Goal: Information Seeking & Learning: Learn about a topic

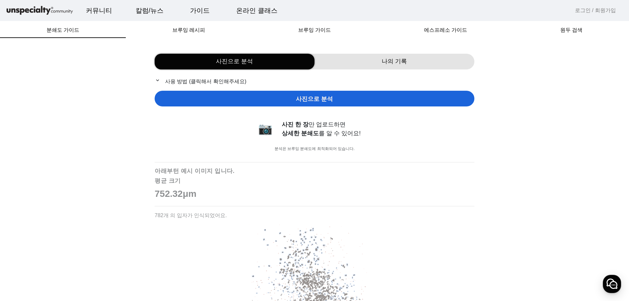
click at [341, 98] on div "사진으로 분석" at bounding box center [315, 99] width 320 height 16
click at [160, 81] on mat-icon "expand_more" at bounding box center [159, 80] width 8 height 6
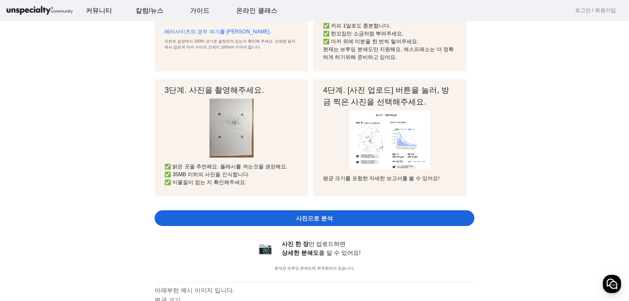
scroll to position [164, 0]
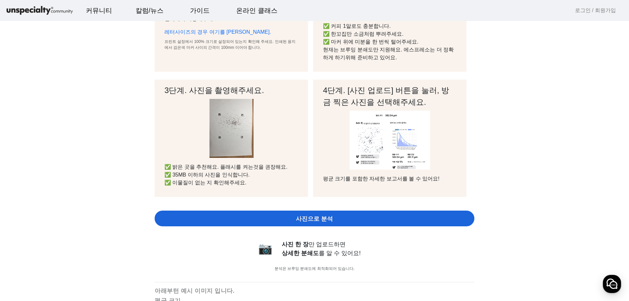
click at [336, 217] on div "사진으로 분석" at bounding box center [315, 219] width 320 height 16
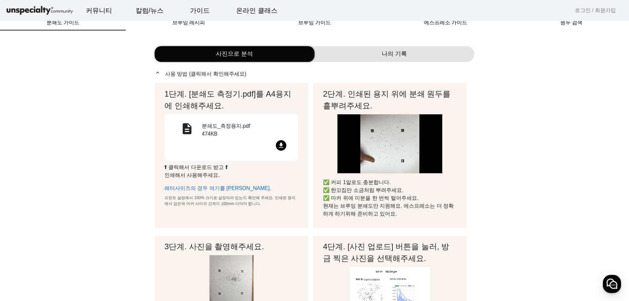
scroll to position [0, 0]
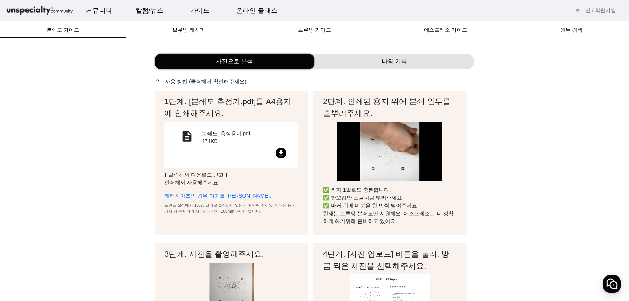
click at [326, 29] on span "브루잉 가이드" at bounding box center [314, 30] width 33 height 5
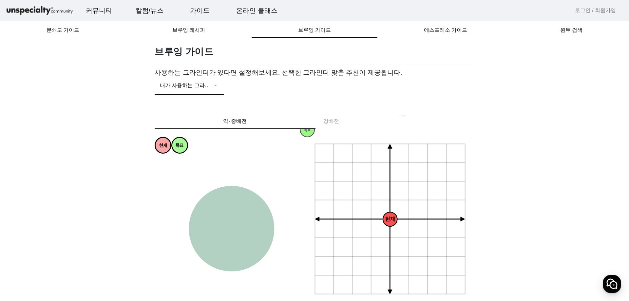
click at [169, 86] on span at bounding box center [186, 88] width 52 height 8
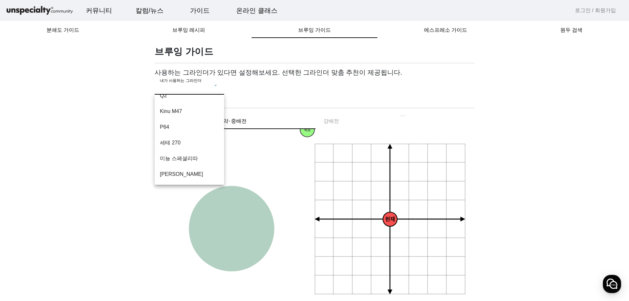
click at [351, 142] on div at bounding box center [314, 150] width 629 height 301
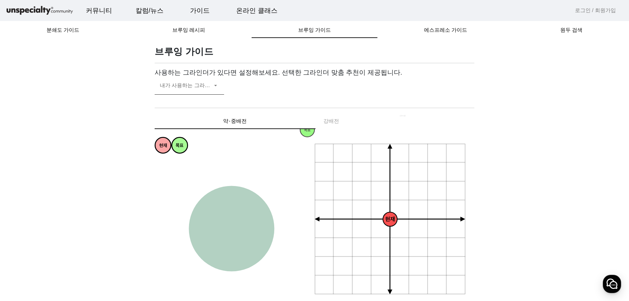
click at [213, 93] on div "내가 사용하는 그라인더" at bounding box center [189, 85] width 59 height 18
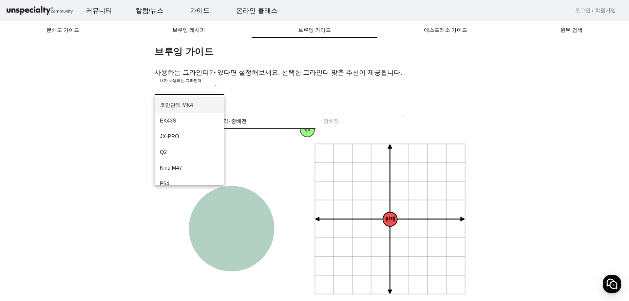
click at [191, 109] on span "코만단테 MK4" at bounding box center [189, 105] width 59 height 8
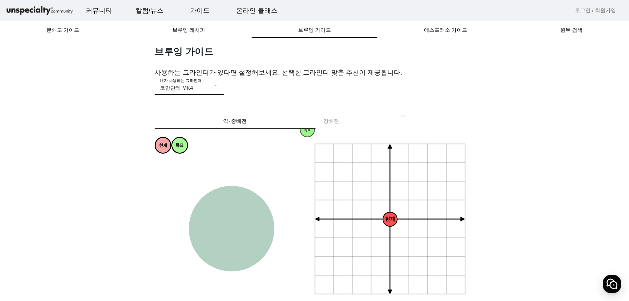
click at [207, 78] on div "내가 사용하는 그라인더 코만단테 MK4" at bounding box center [189, 85] width 59 height 18
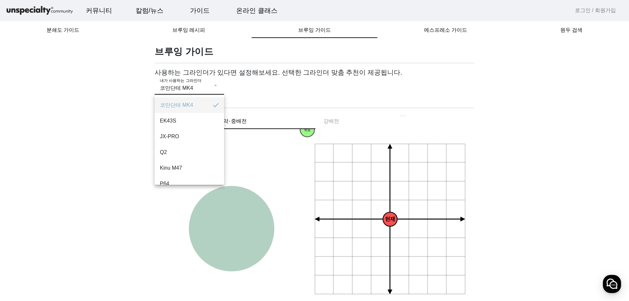
click at [202, 92] on div at bounding box center [314, 150] width 629 height 301
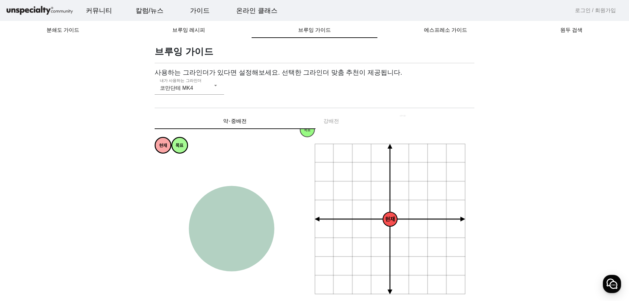
click at [335, 121] on div "약⋅중배전 강배전" at bounding box center [315, 121] width 320 height 16
click at [322, 122] on div "약⋅중배전 강배전" at bounding box center [315, 121] width 320 height 16
click at [331, 121] on div "약⋅중배전 강배전" at bounding box center [315, 121] width 320 height 16
click at [406, 119] on div "약⋅중배전 강배전" at bounding box center [315, 121] width 320 height 16
click at [219, 33] on div "브루잉 레시피" at bounding box center [189, 30] width 126 height 16
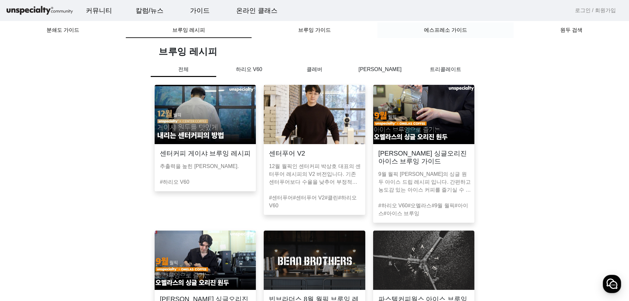
click at [419, 35] on div "에스프레소 가이드" at bounding box center [446, 30] width 136 height 16
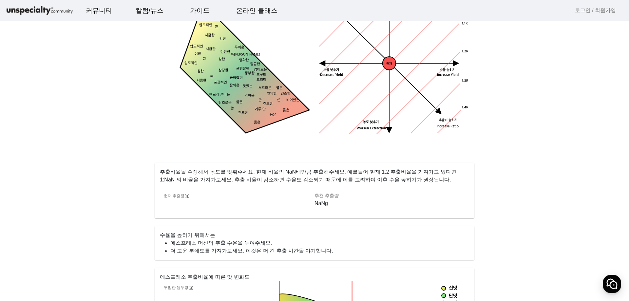
scroll to position [131, 0]
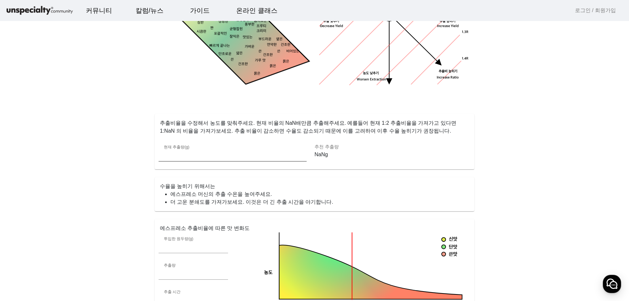
click at [228, 159] on div "현재 추출량(g) **" at bounding box center [233, 152] width 138 height 19
click at [223, 155] on input "**" at bounding box center [233, 155] width 138 height 8
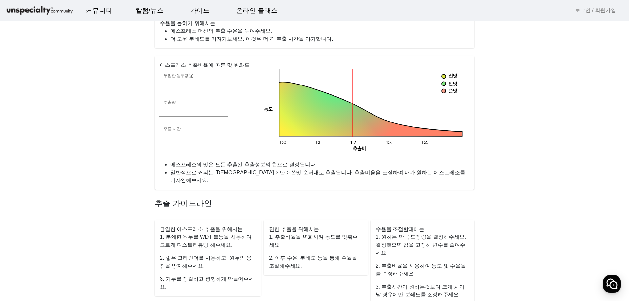
scroll to position [295, 0]
type input "**"
